Goal: Transaction & Acquisition: Purchase product/service

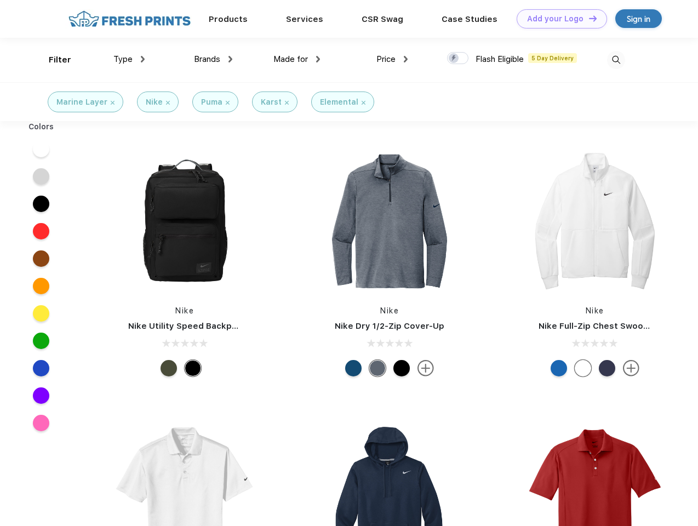
click at [558, 19] on link "Add your Logo Design Tool" at bounding box center [562, 18] width 90 height 19
click at [0, 0] on div "Design Tool" at bounding box center [0, 0] width 0 height 0
click at [588, 18] on link "Add your Logo Design Tool" at bounding box center [562, 18] width 90 height 19
click at [53, 60] on div "Filter" at bounding box center [60, 60] width 22 height 13
click at [129, 59] on span "Type" at bounding box center [122, 59] width 19 height 10
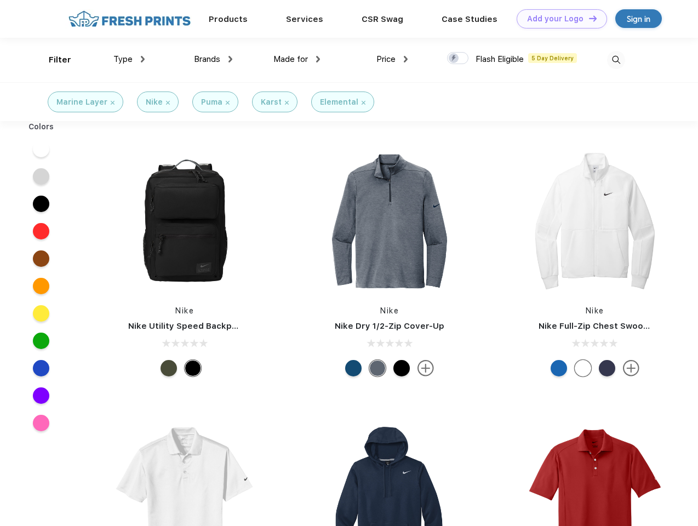
click at [213, 59] on span "Brands" at bounding box center [207, 59] width 26 height 10
click at [297, 59] on span "Made for" at bounding box center [291, 59] width 35 height 10
click at [393, 59] on span "Price" at bounding box center [386, 59] width 19 height 10
click at [458, 59] on div at bounding box center [457, 58] width 21 height 12
click at [454, 59] on input "checkbox" at bounding box center [450, 55] width 7 height 7
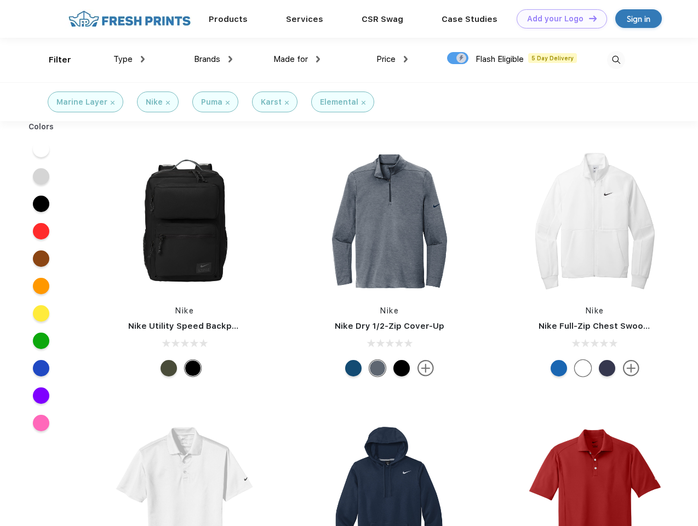
click at [616, 60] on img at bounding box center [616, 60] width 18 height 18
